Goal: Transaction & Acquisition: Purchase product/service

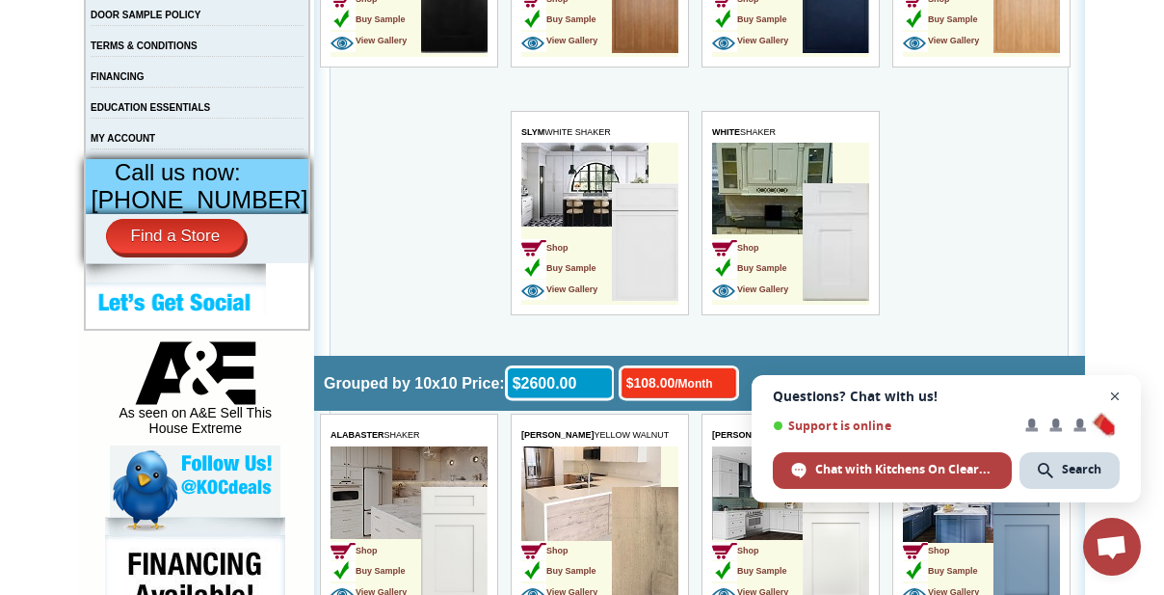
click at [1116, 392] on span "Open chat" at bounding box center [1115, 396] width 24 height 24
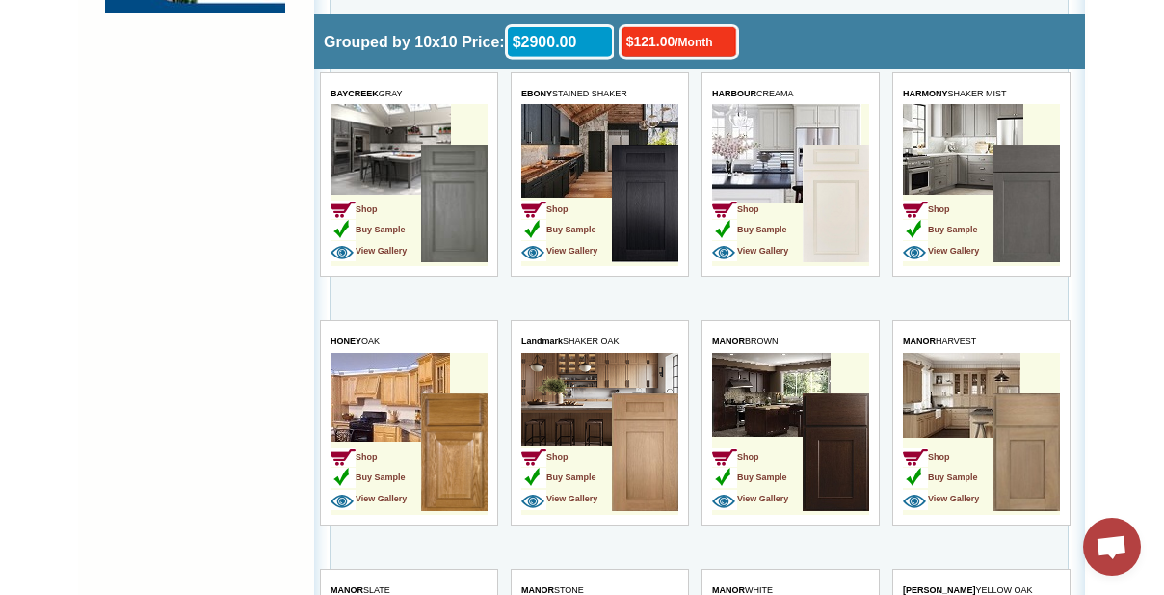
scroll to position [2014, 0]
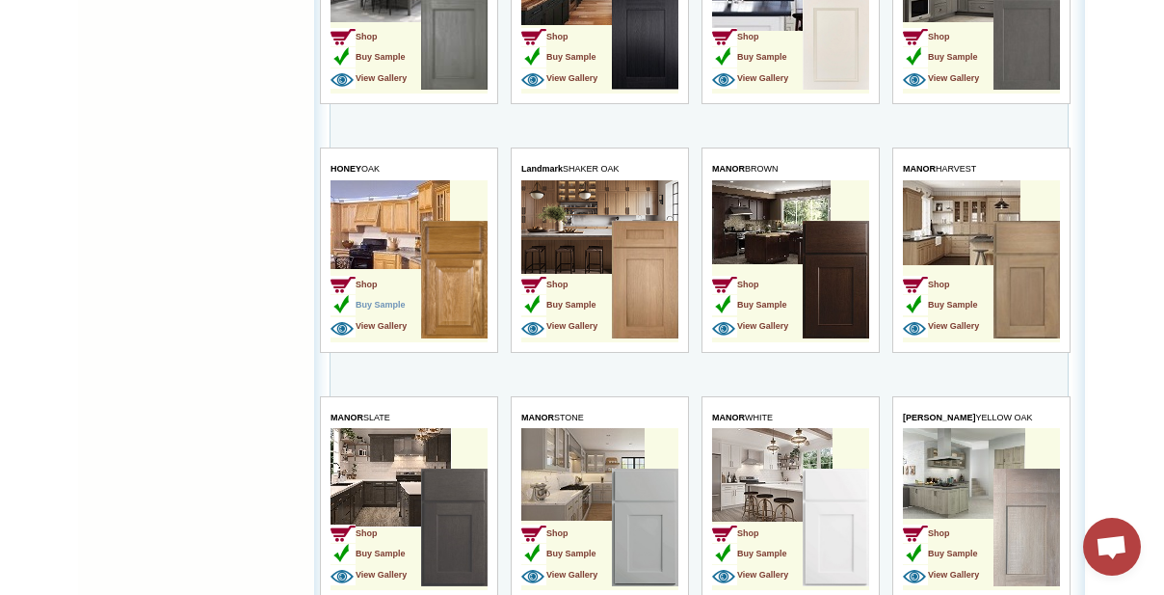
click at [386, 300] on span "Buy Sample" at bounding box center [367, 305] width 75 height 10
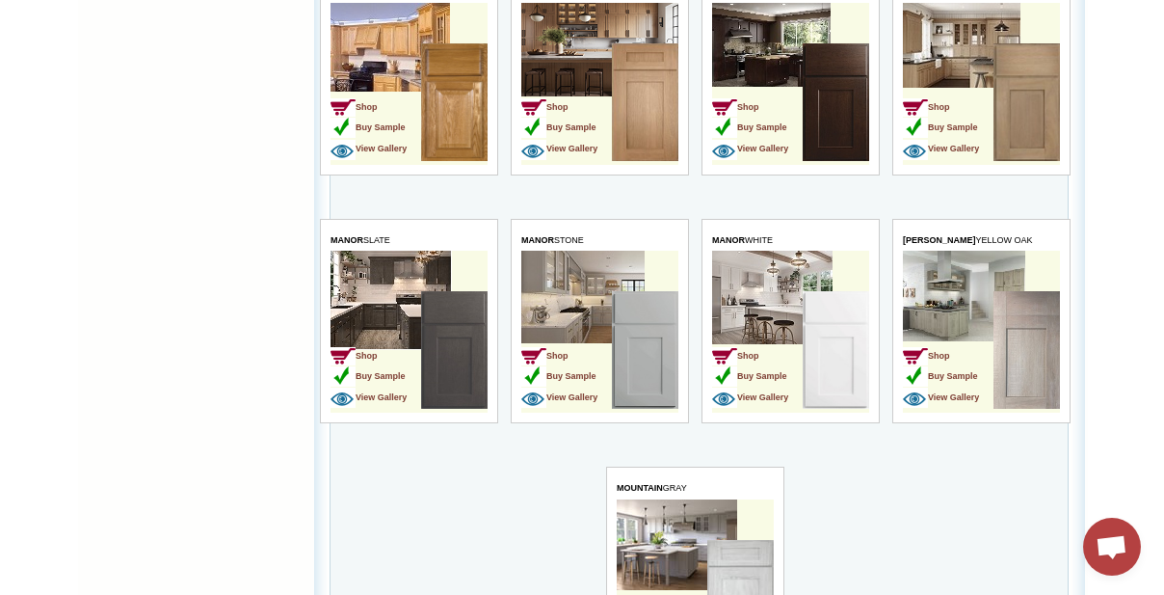
scroll to position [2103, 0]
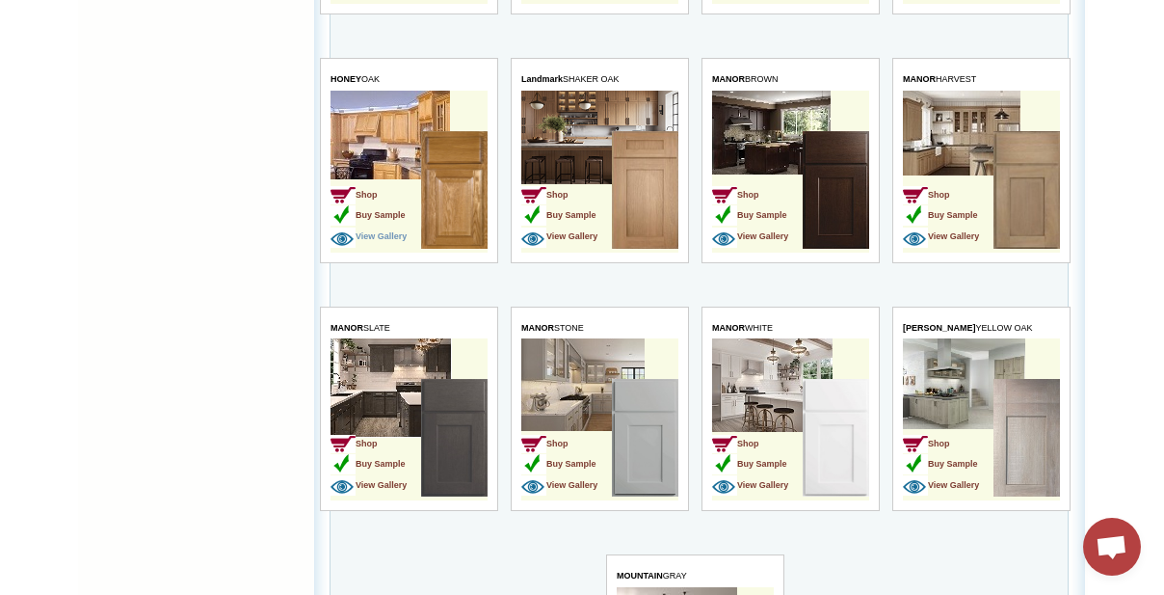
click at [383, 231] on span "View Gallery" at bounding box center [368, 236] width 76 height 10
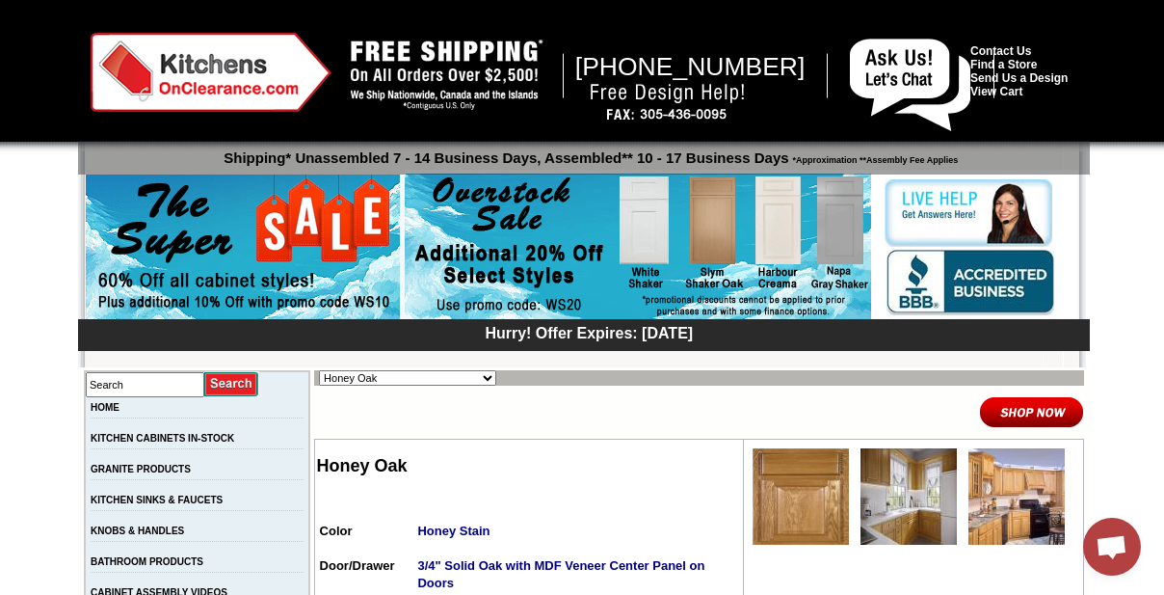
click at [980, 412] on img at bounding box center [1031, 412] width 105 height 32
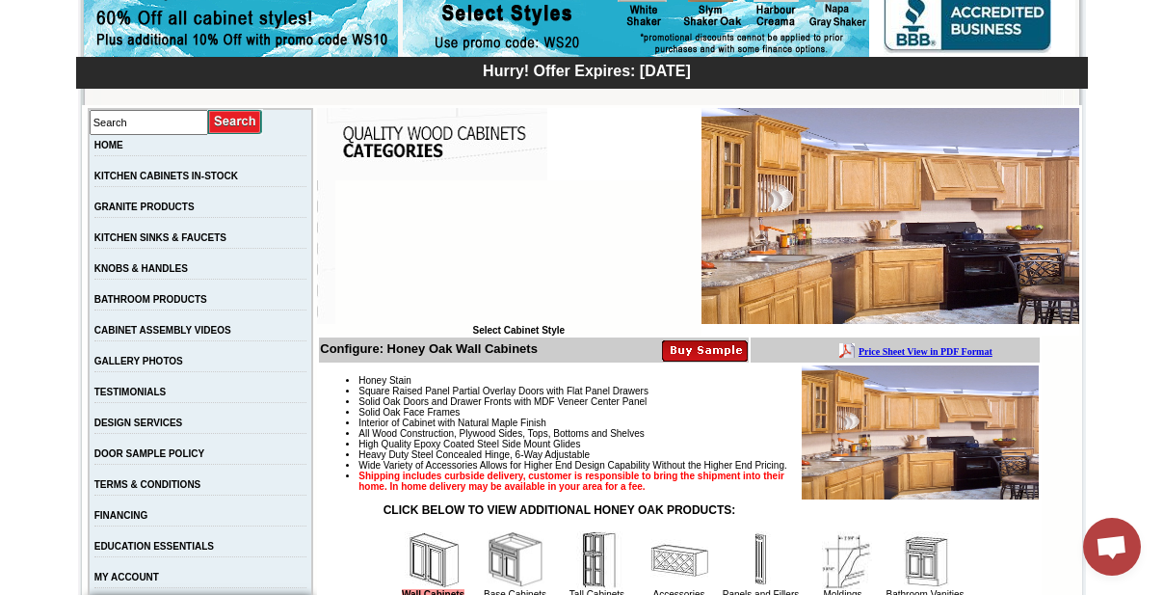
drag, startPoint x: 685, startPoint y: 351, endPoint x: 755, endPoint y: 366, distance: 72.0
click at [686, 350] on img at bounding box center [705, 349] width 86 height 23
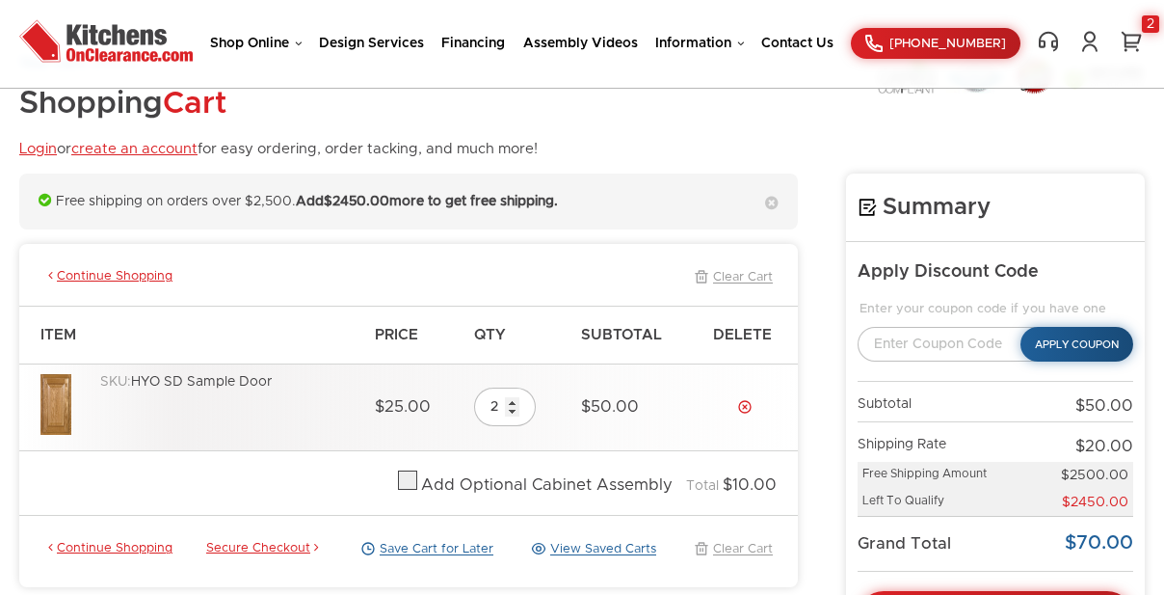
scroll to position [262, 0]
